Goal: Information Seeking & Learning: Understand process/instructions

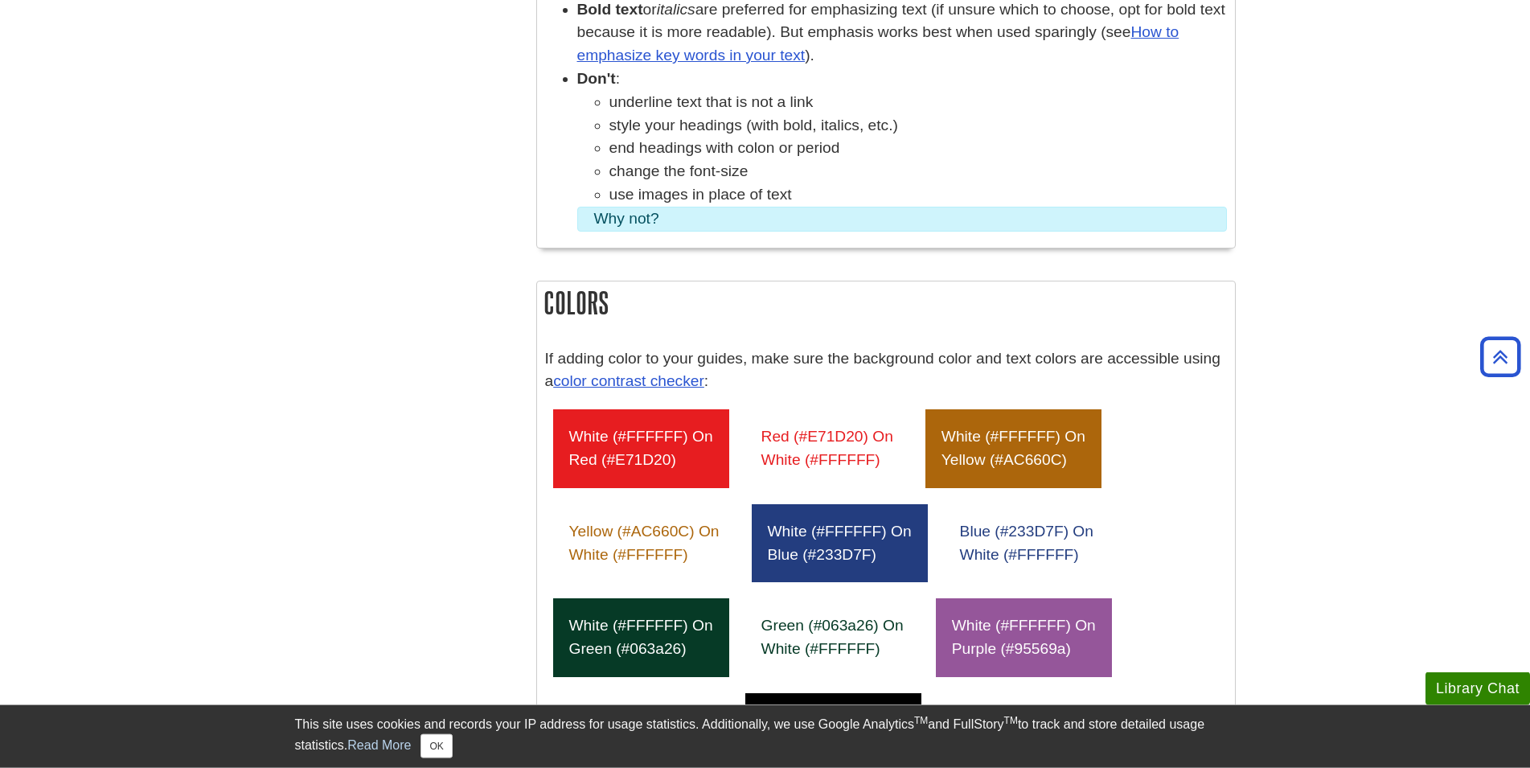
scroll to position [656, 0]
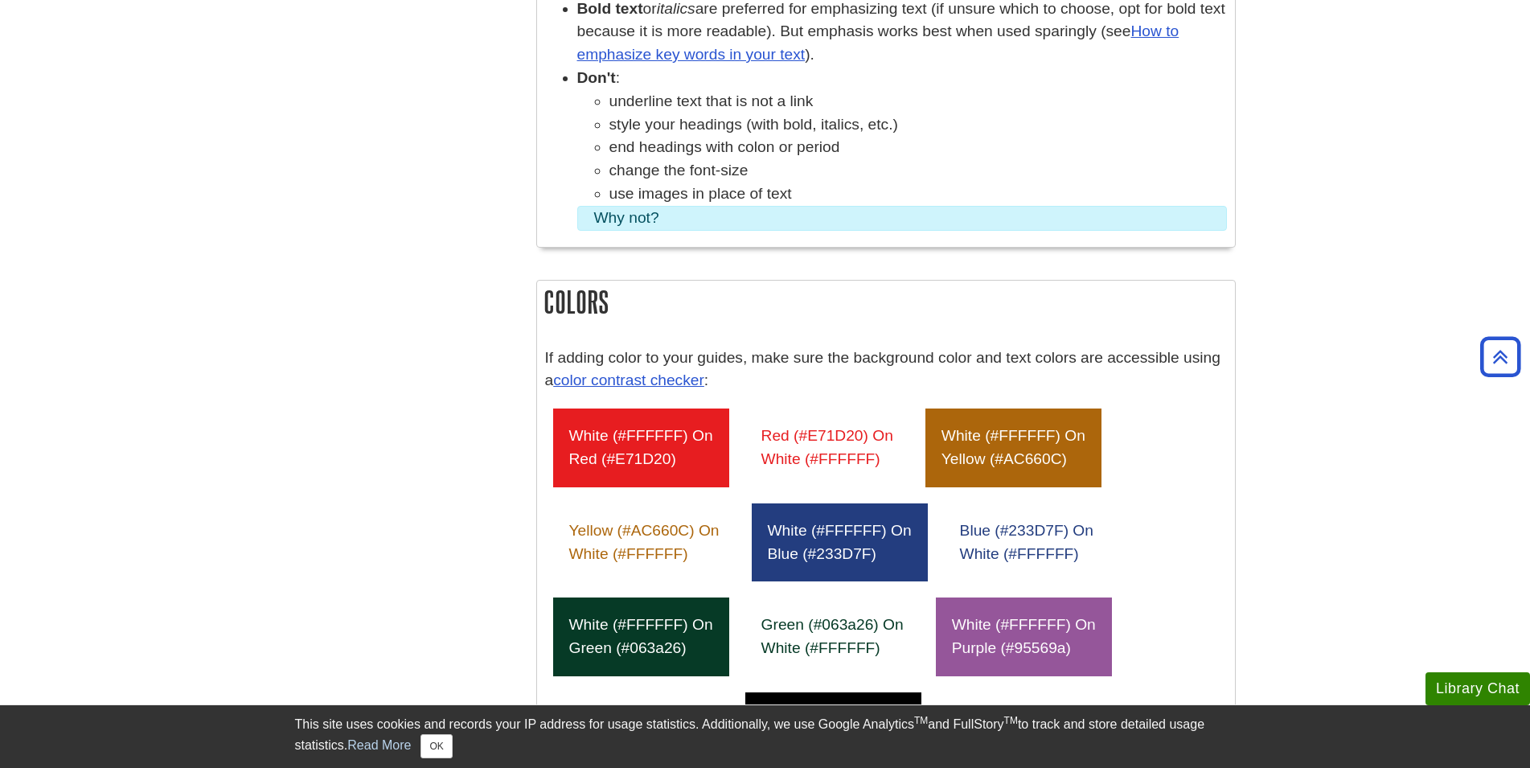
click at [718, 214] on summary "Why not?" at bounding box center [902, 218] width 616 height 23
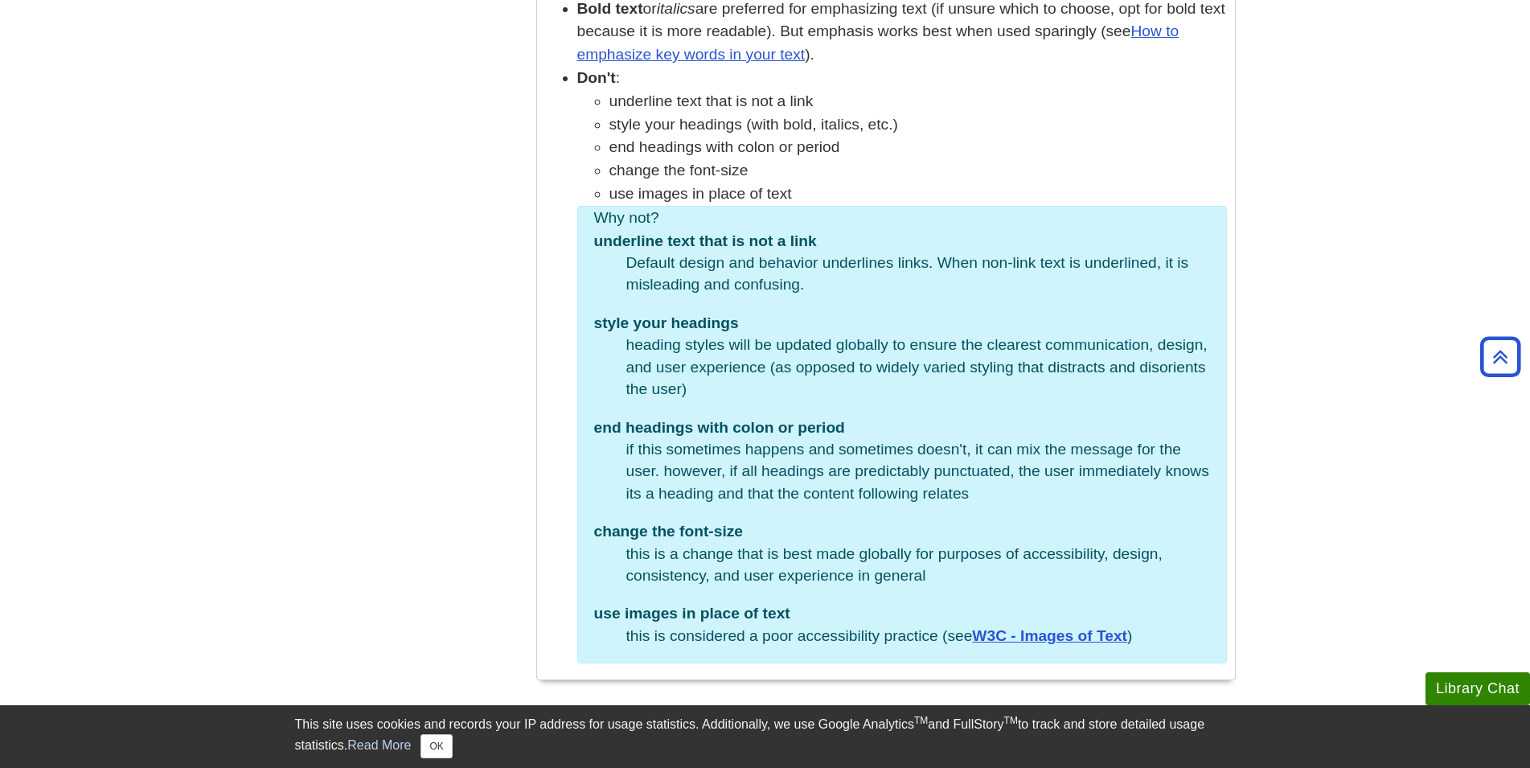
click at [666, 219] on summary "Why not?" at bounding box center [902, 218] width 616 height 23
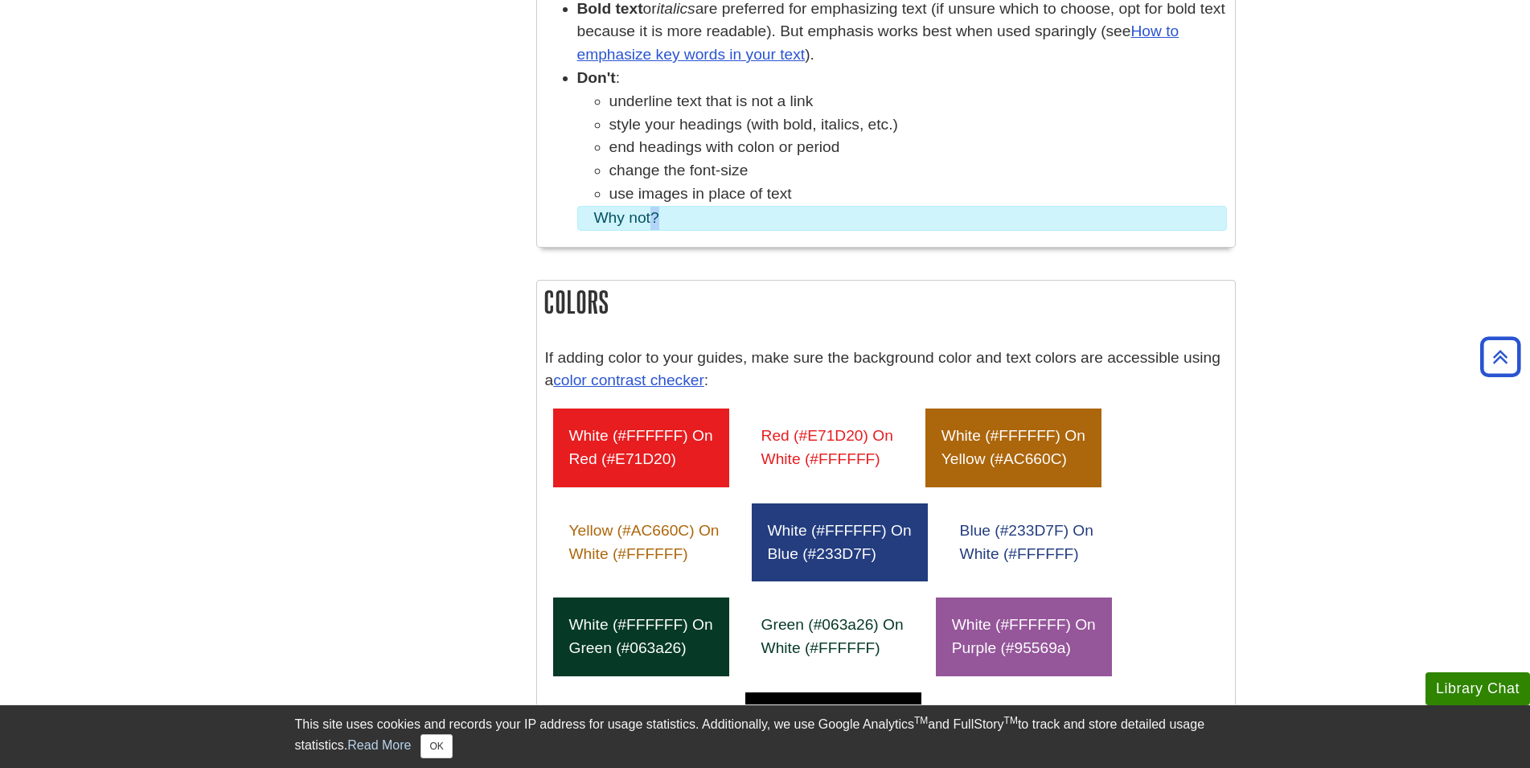
click at [666, 219] on summary "Why not?" at bounding box center [902, 218] width 616 height 23
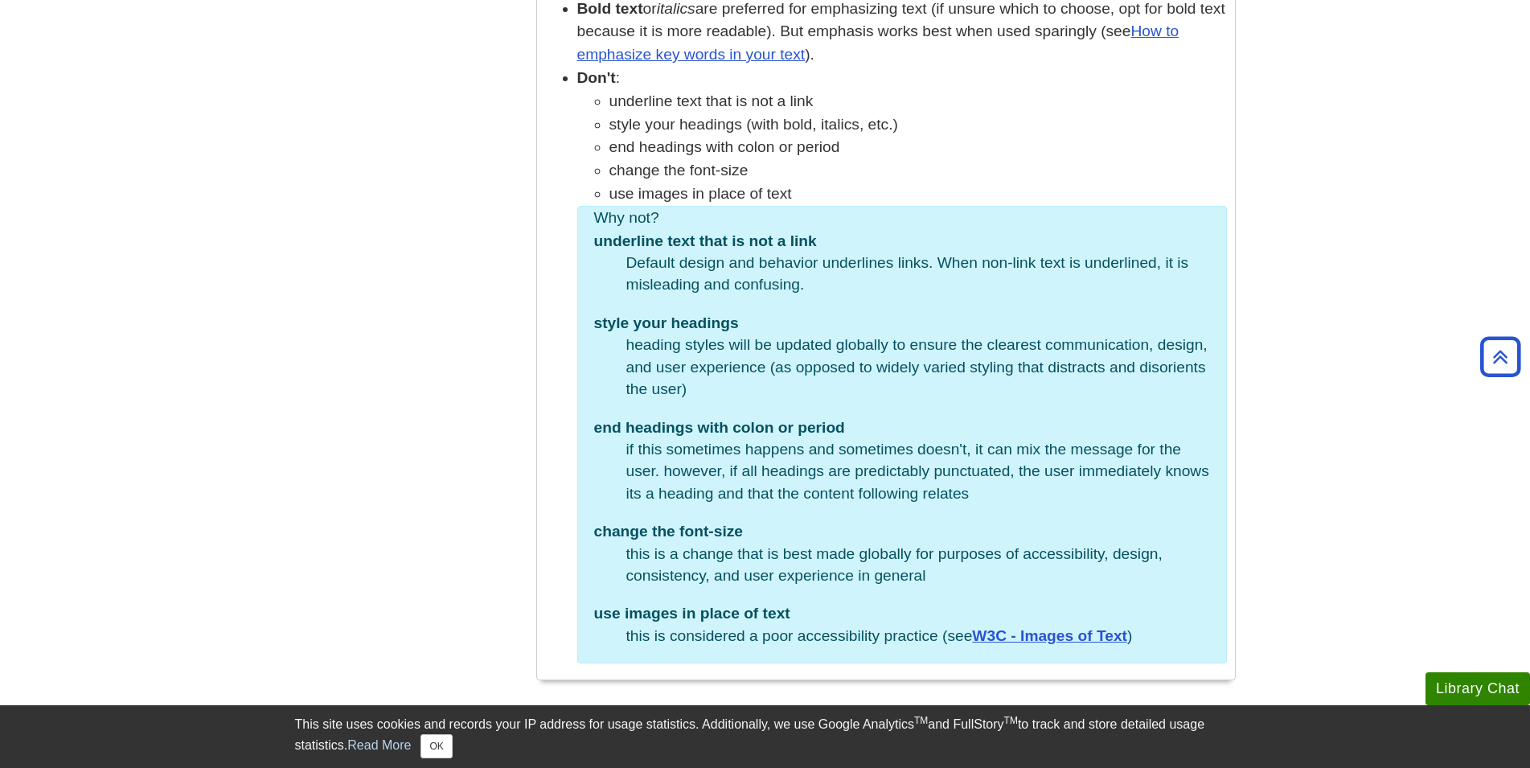
click at [911, 283] on dd "Default design and behavior underlines links. When non-link text is underlined,…" at bounding box center [918, 274] width 584 height 44
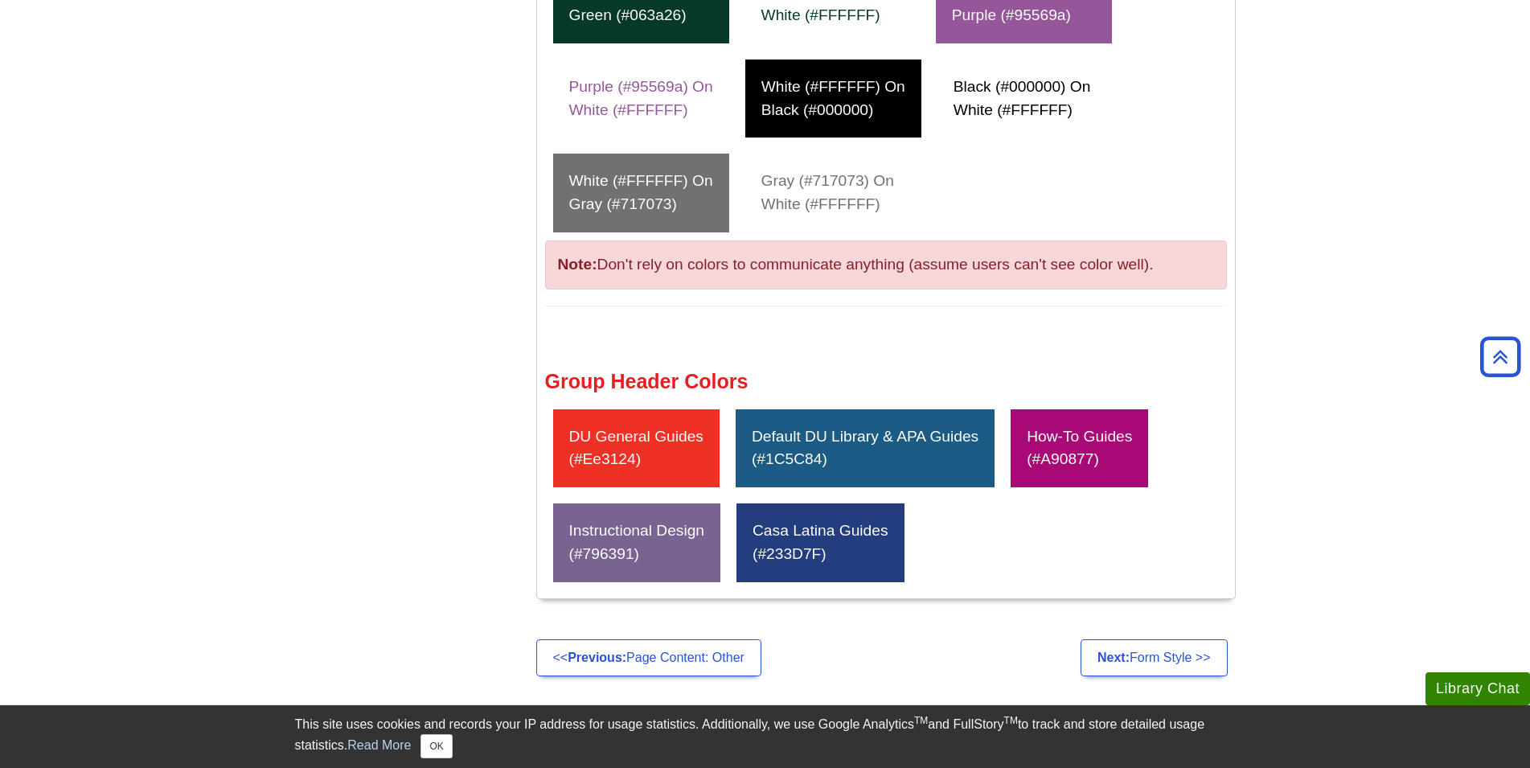
scroll to position [2050, 0]
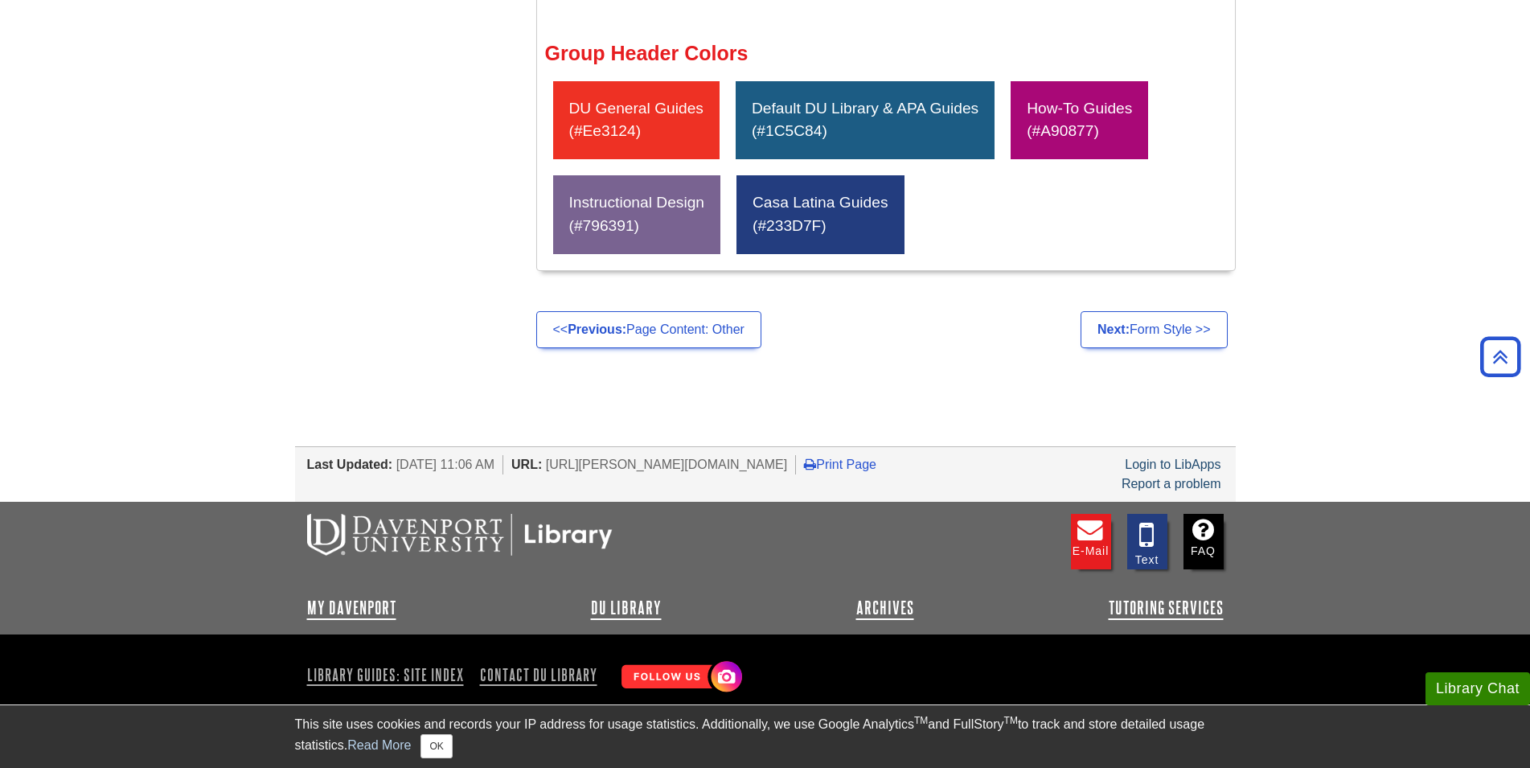
click at [944, 107] on div "Default DU Library & APA Guides (#1C5C84)" at bounding box center [864, 120] width 259 height 79
drag, startPoint x: 1043, startPoint y: 103, endPoint x: 1046, endPoint y: 117, distance: 14.7
click at [1045, 114] on div "How-To Guides (#A90877)" at bounding box center [1078, 120] width 137 height 79
click at [1185, 322] on link "Next: Form Style >>" at bounding box center [1153, 329] width 147 height 37
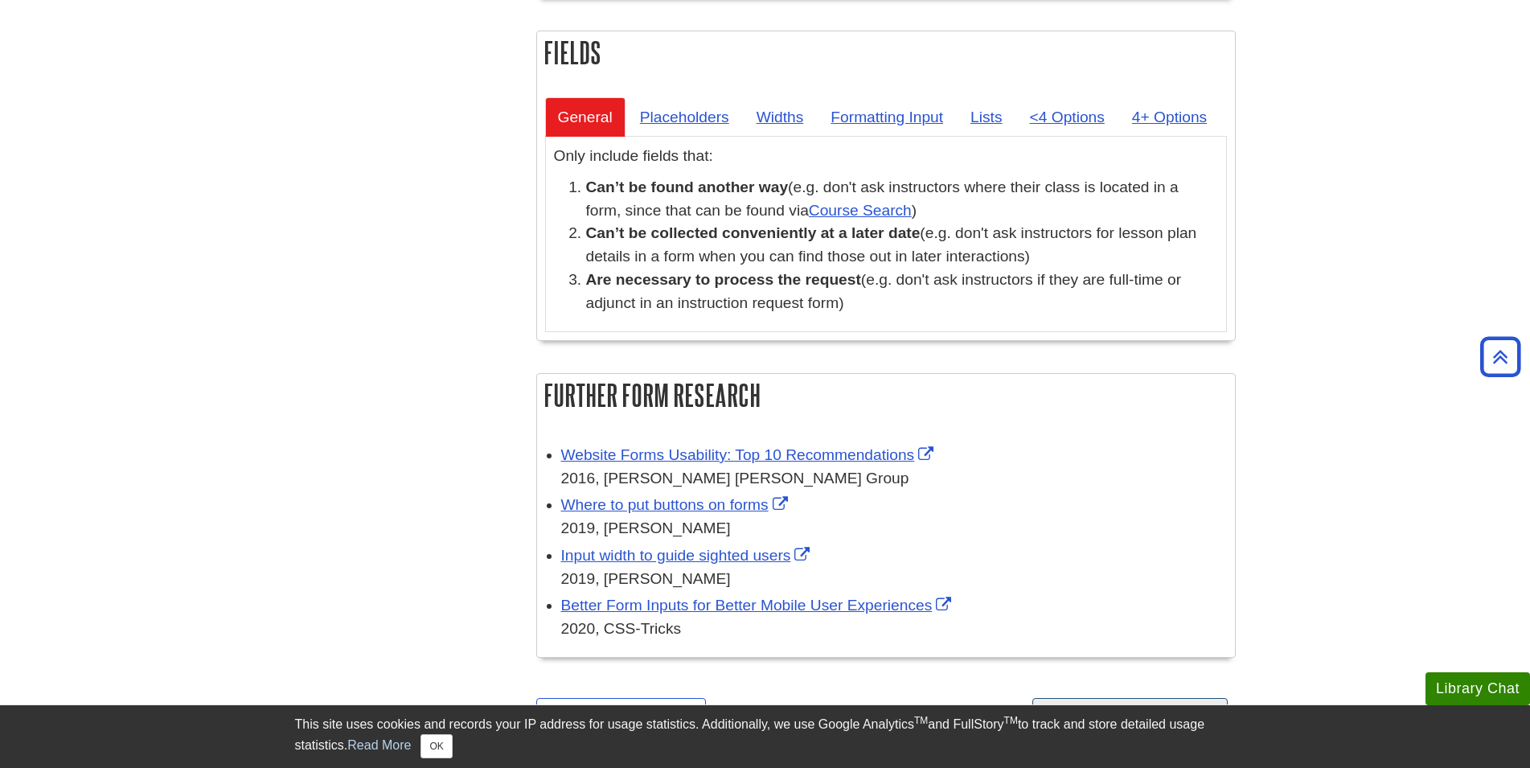
scroll to position [3271, 0]
